Goal: Information Seeking & Learning: Learn about a topic

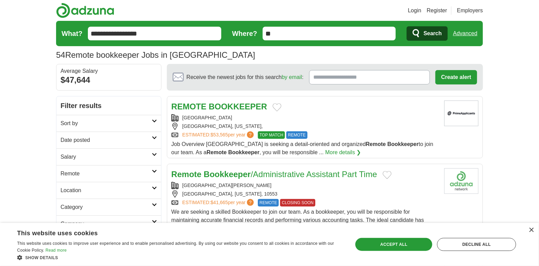
click at [218, 103] on strong "BOOKKEEPER" at bounding box center [238, 106] width 58 height 9
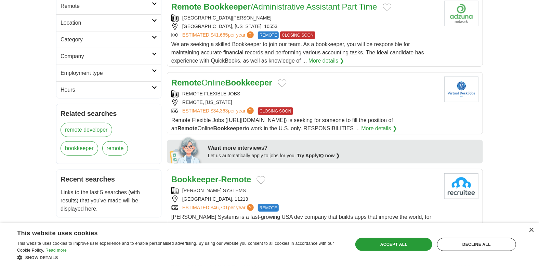
scroll to position [171, 0]
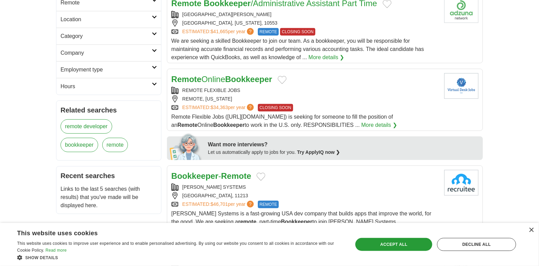
click at [202, 78] on link "Remote Online Bookkeeper" at bounding box center [221, 79] width 101 height 9
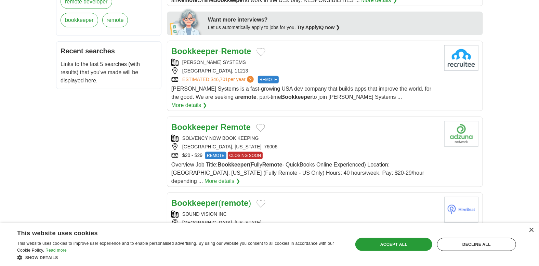
scroll to position [308, 0]
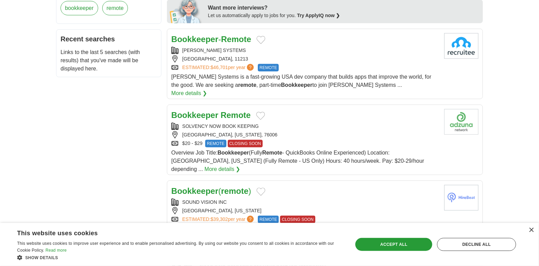
click at [207, 36] on strong "Bookkeeper" at bounding box center [194, 39] width 47 height 9
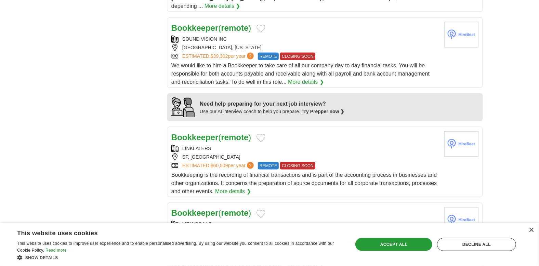
scroll to position [479, 0]
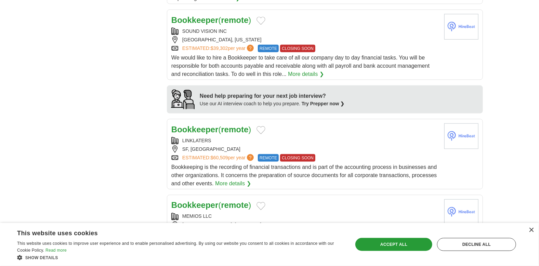
click at [199, 125] on strong "Bookkeeper" at bounding box center [194, 129] width 47 height 9
click at [207, 125] on strong "Bookkeeper" at bounding box center [194, 129] width 47 height 9
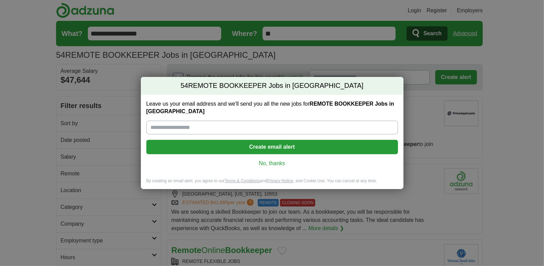
click at [276, 163] on link "No, thanks" at bounding box center [272, 164] width 241 height 8
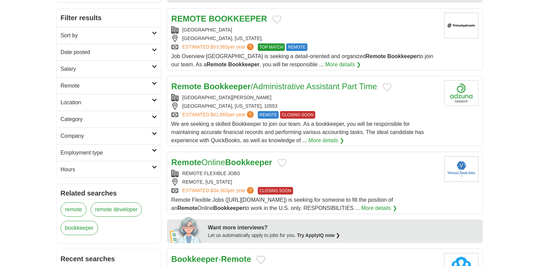
scroll to position [103, 0]
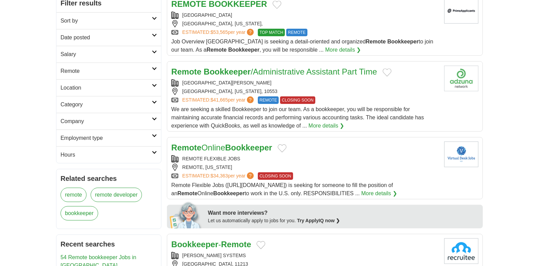
click at [225, 146] on link "Remote Online Bookkeeper" at bounding box center [221, 147] width 101 height 9
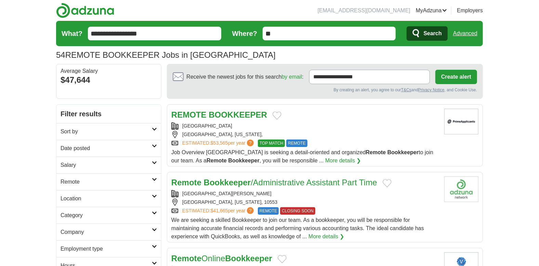
click at [217, 114] on strong "BOOKKEEPER" at bounding box center [238, 114] width 58 height 9
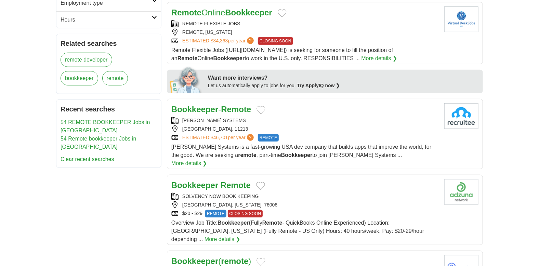
scroll to position [274, 0]
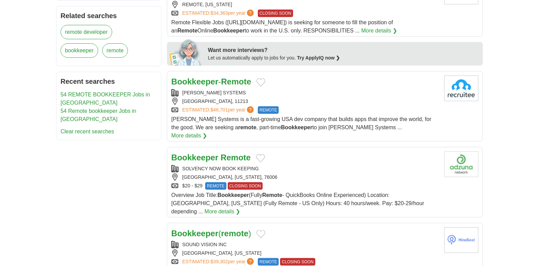
click at [207, 81] on strong "Bookkeeper" at bounding box center [194, 81] width 47 height 9
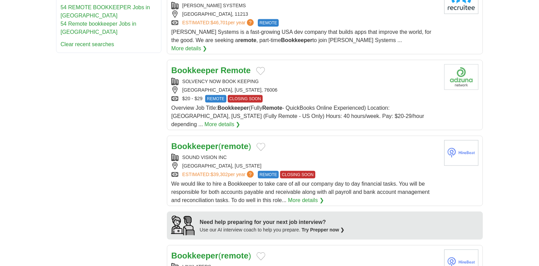
scroll to position [410, 0]
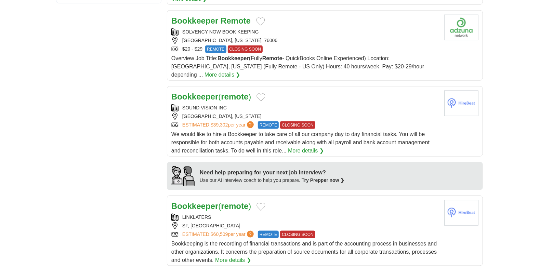
click at [199, 92] on strong "Bookkeeper" at bounding box center [194, 96] width 47 height 9
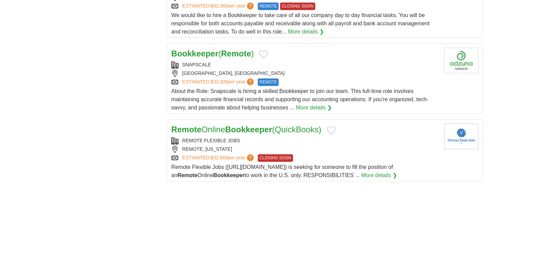
scroll to position [718, 0]
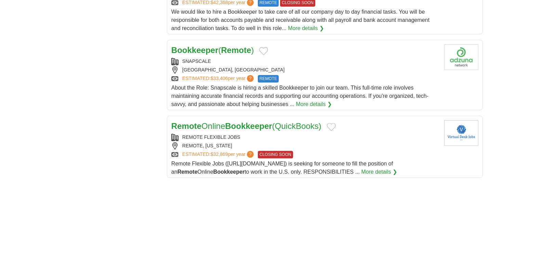
click at [216, 121] on link "Remote Online Bookkeeper (QuickBooks)" at bounding box center [246, 125] width 150 height 9
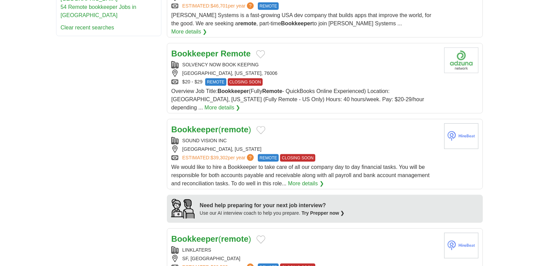
scroll to position [308, 0]
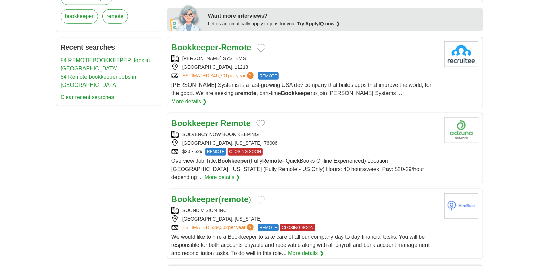
click at [199, 44] on strong "Bookkeeper" at bounding box center [194, 47] width 47 height 9
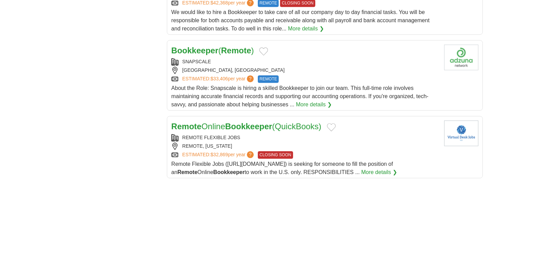
scroll to position [718, 0]
click at [263, 121] on strong "Bookkeeper" at bounding box center [248, 125] width 47 height 9
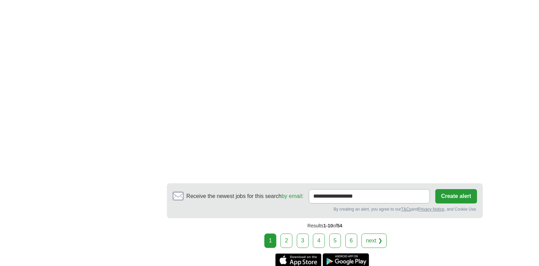
scroll to position [992, 0]
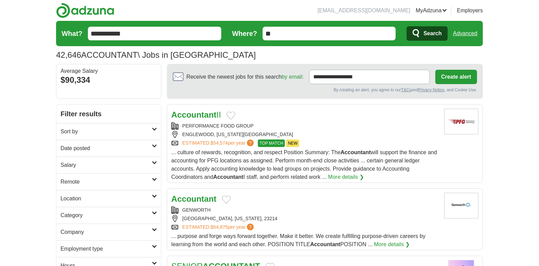
click at [144, 32] on input "**********" at bounding box center [154, 34] width 133 height 14
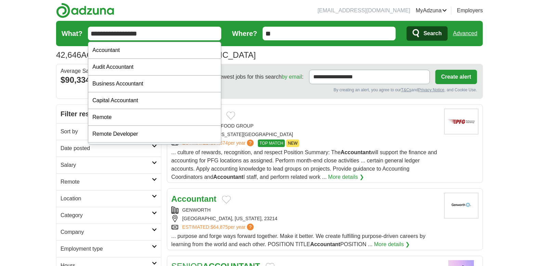
type input "**********"
click at [425, 31] on span "Search" at bounding box center [432, 34] width 18 height 14
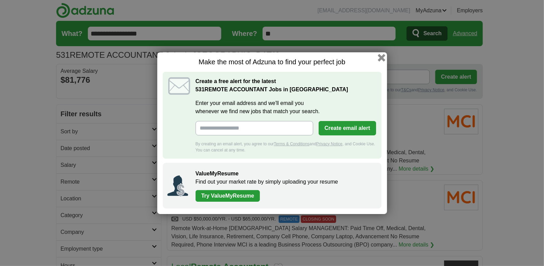
click at [382, 60] on button "button" at bounding box center [382, 58] width 8 height 8
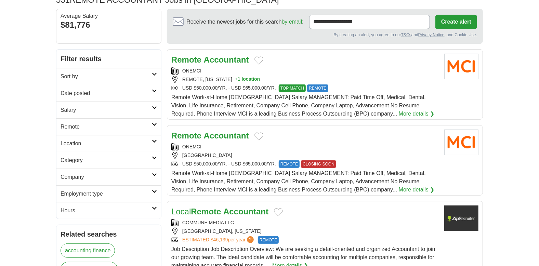
scroll to position [68, 0]
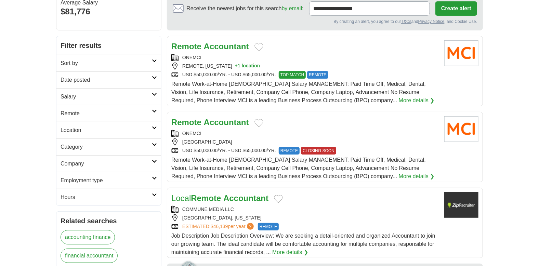
click at [196, 120] on strong "Remote" at bounding box center [186, 122] width 30 height 9
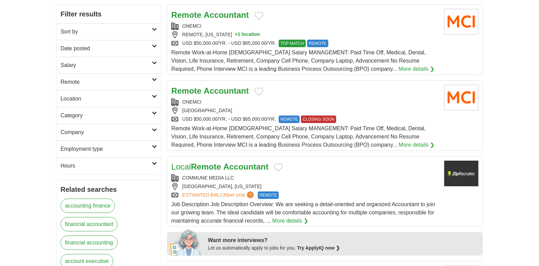
scroll to position [137, 0]
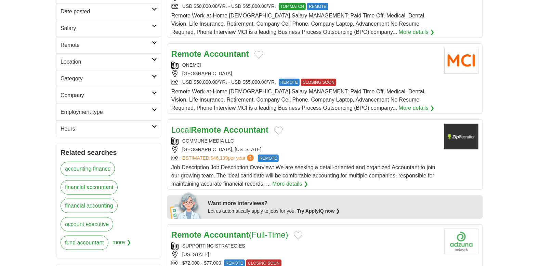
click at [232, 126] on strong "Accountant" at bounding box center [245, 129] width 45 height 9
